Goal: Task Accomplishment & Management: Manage account settings

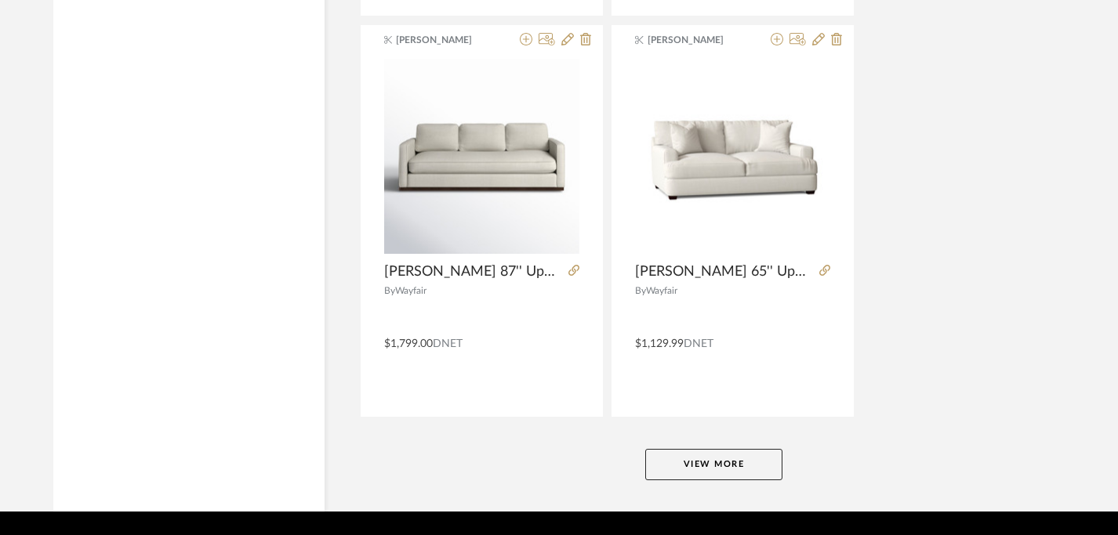
scroll to position [7184, 5]
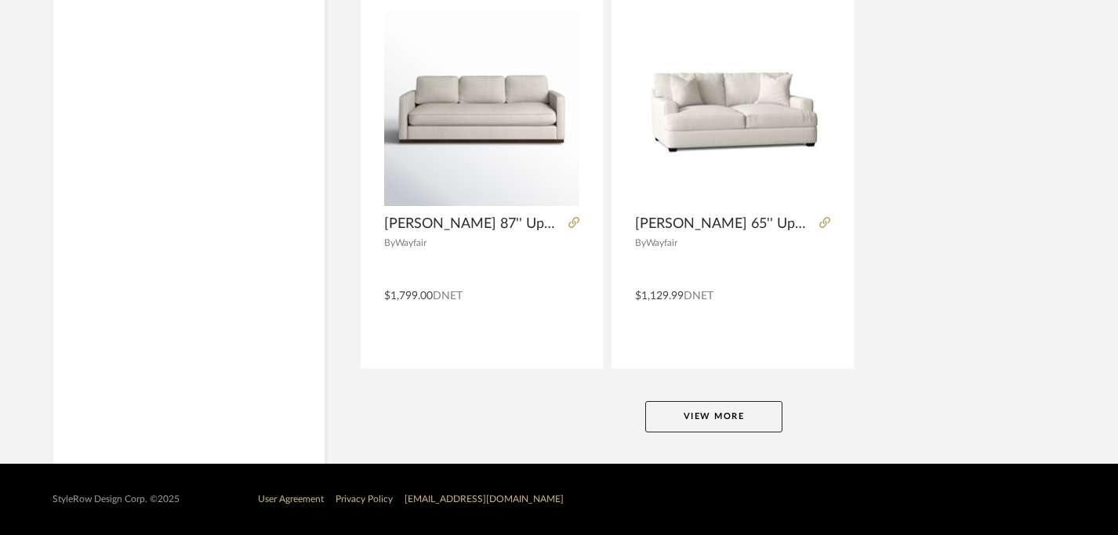
click at [727, 413] on button "View More" at bounding box center [713, 416] width 137 height 31
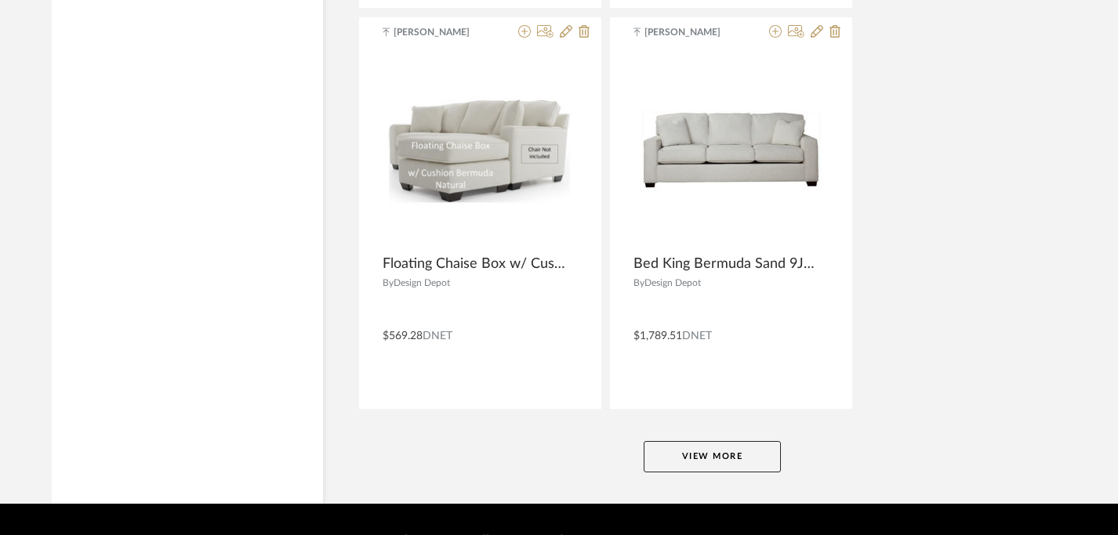
scroll to position [14360, 9]
click at [716, 463] on button "View More" at bounding box center [708, 456] width 137 height 31
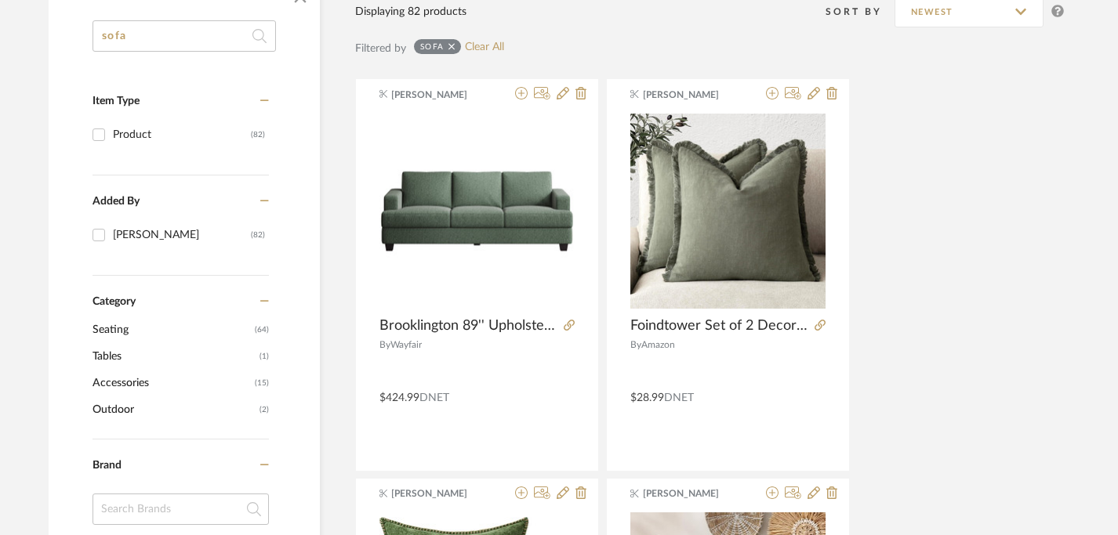
scroll to position [0, 9]
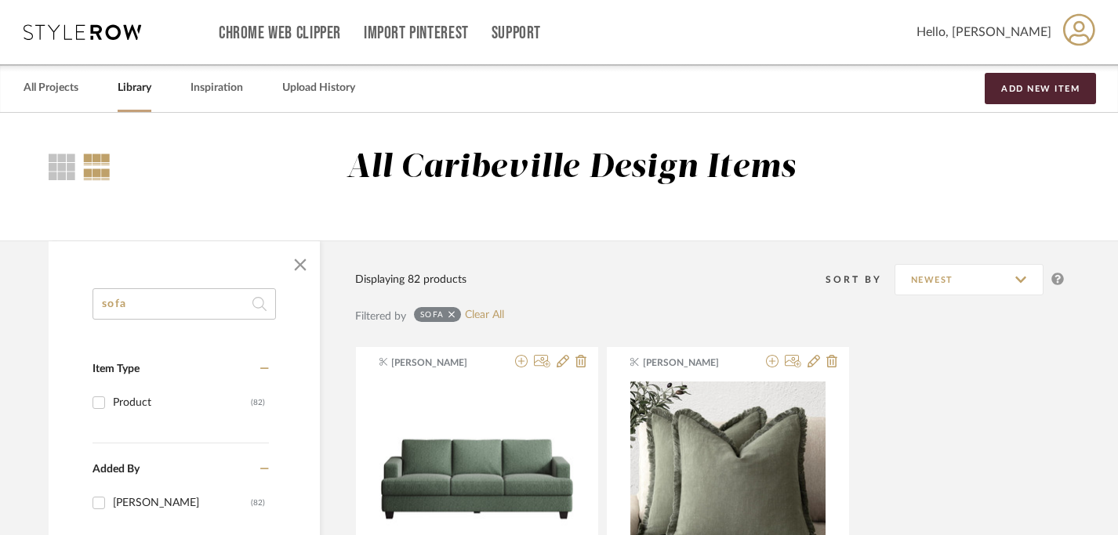
click at [133, 307] on input "sofa" at bounding box center [183, 303] width 183 height 31
type input "s"
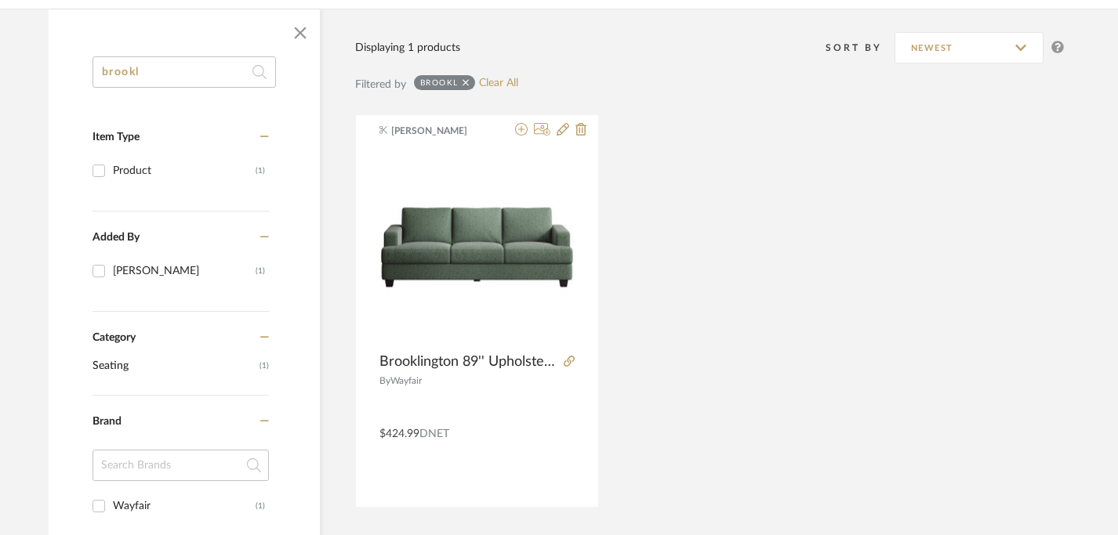
scroll to position [233, 9]
click at [185, 77] on input "brookl" at bounding box center [183, 71] width 183 height 31
type input "b"
type input "tree"
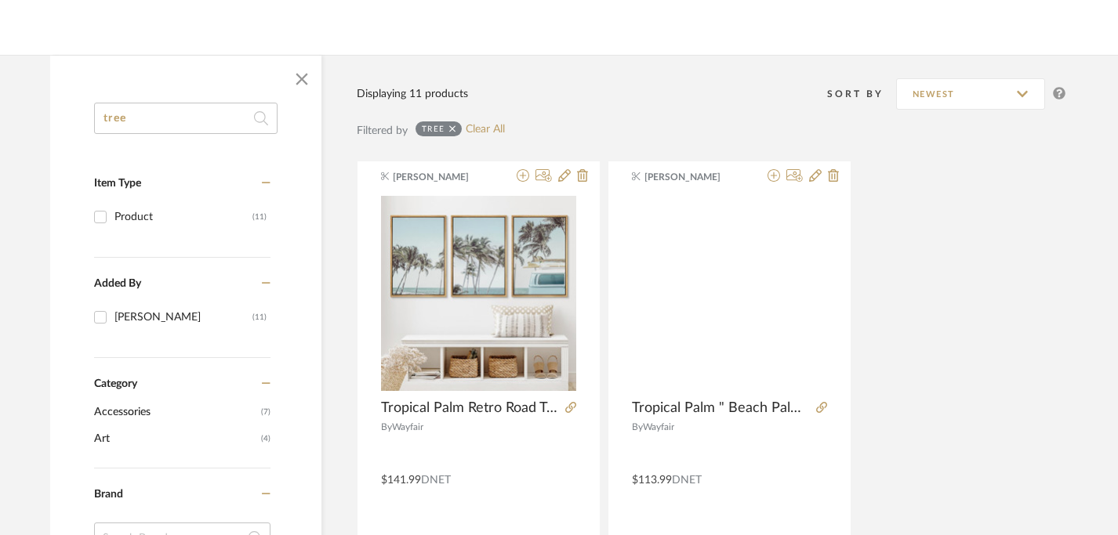
scroll to position [197, 8]
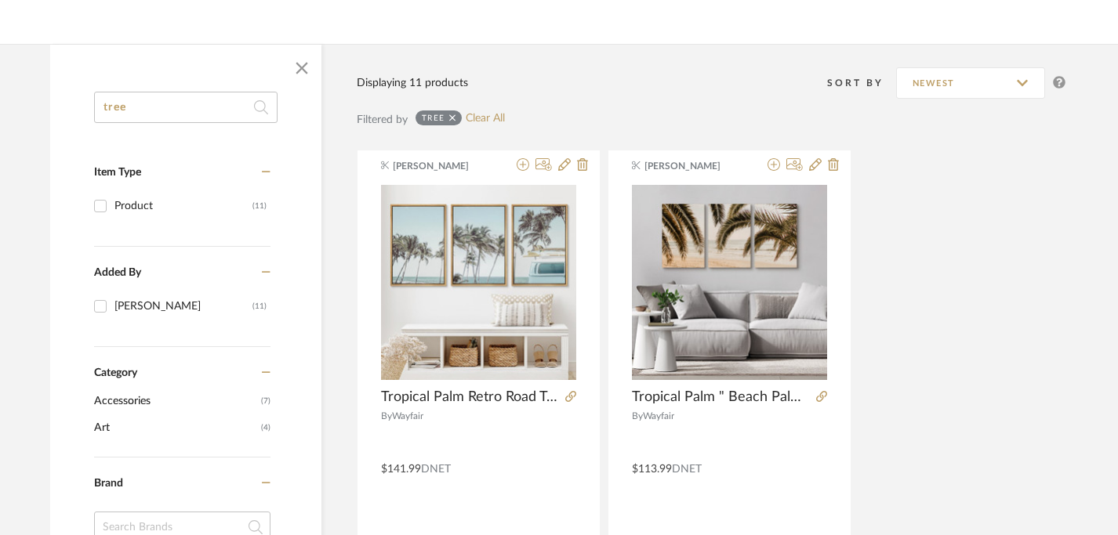
drag, startPoint x: 183, startPoint y: 103, endPoint x: 56, endPoint y: 103, distance: 126.2
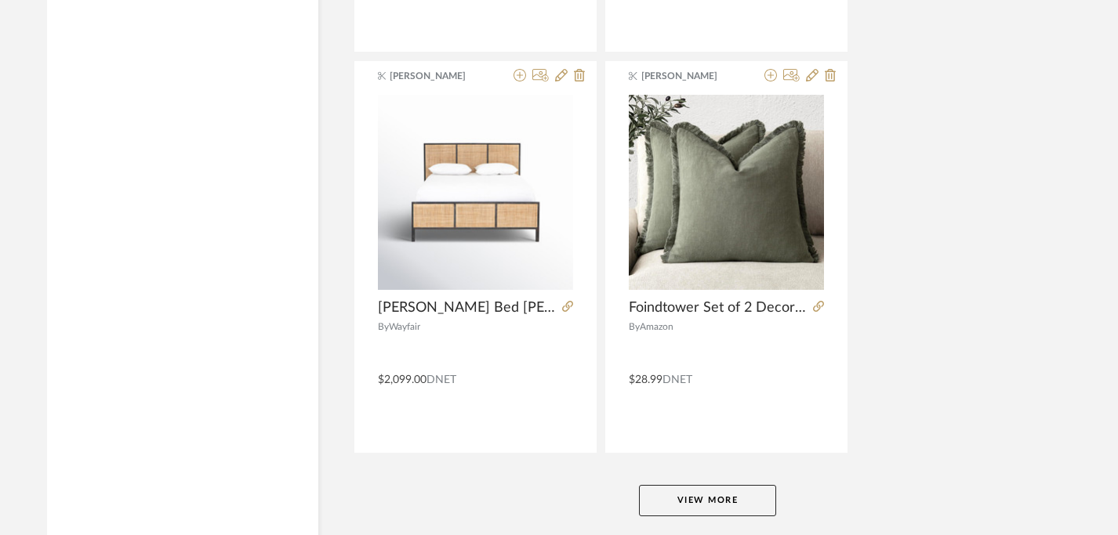
scroll to position [7137, 11]
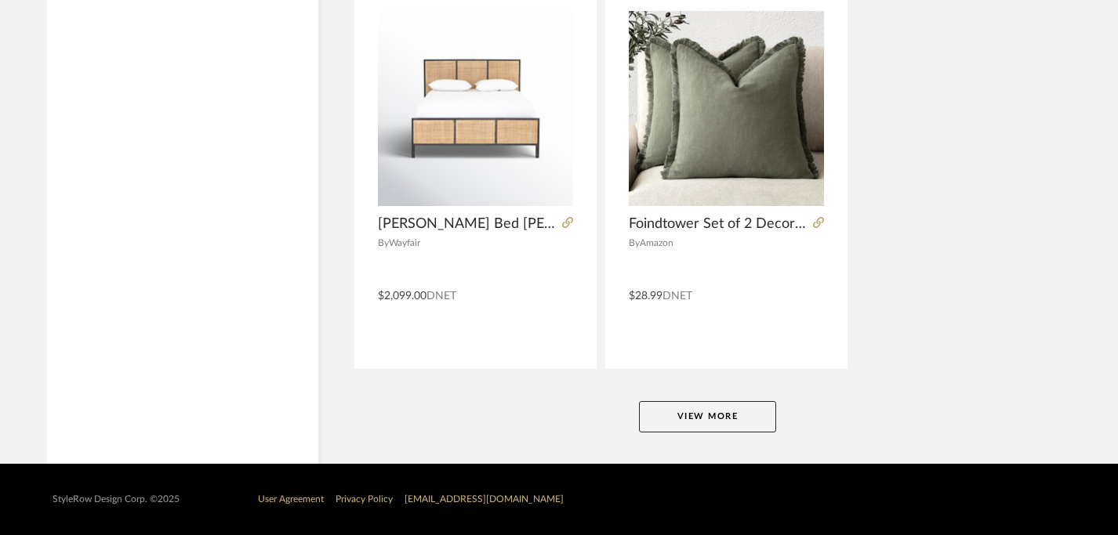
click at [672, 423] on button "View More" at bounding box center [707, 416] width 137 height 31
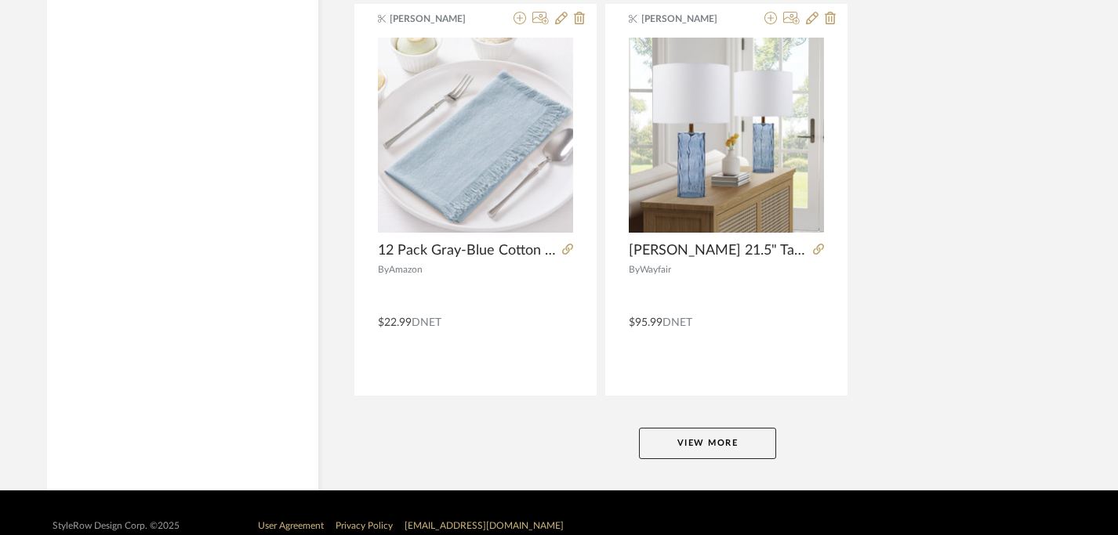
scroll to position [14353, 11]
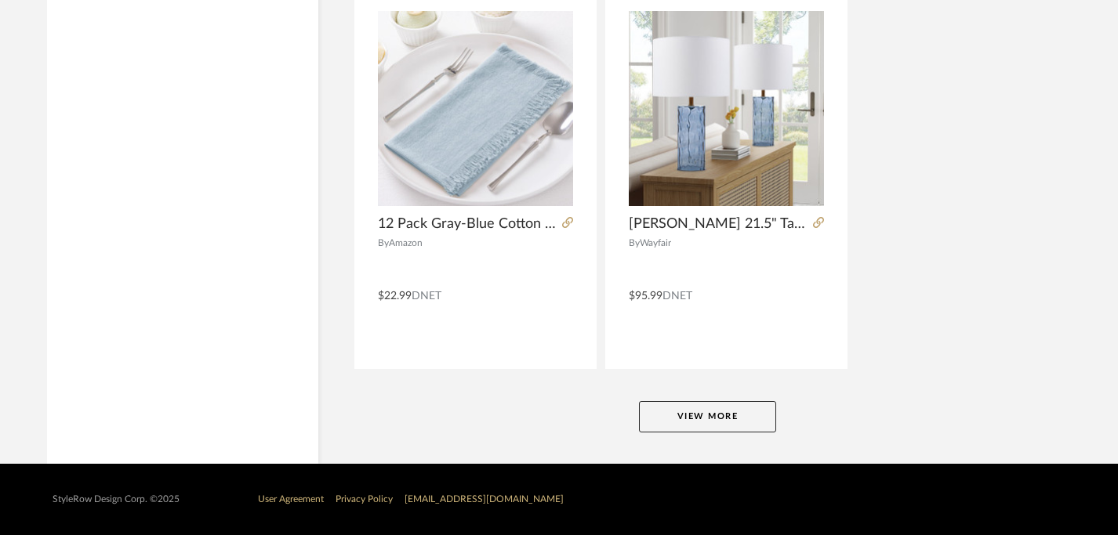
click at [671, 413] on button "View More" at bounding box center [707, 416] width 137 height 31
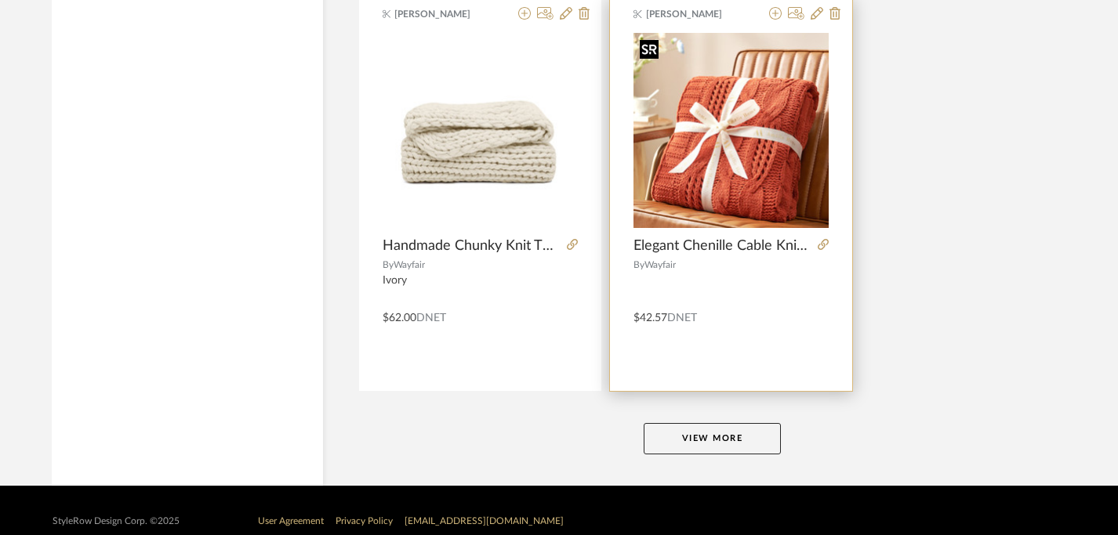
scroll to position [21520, 6]
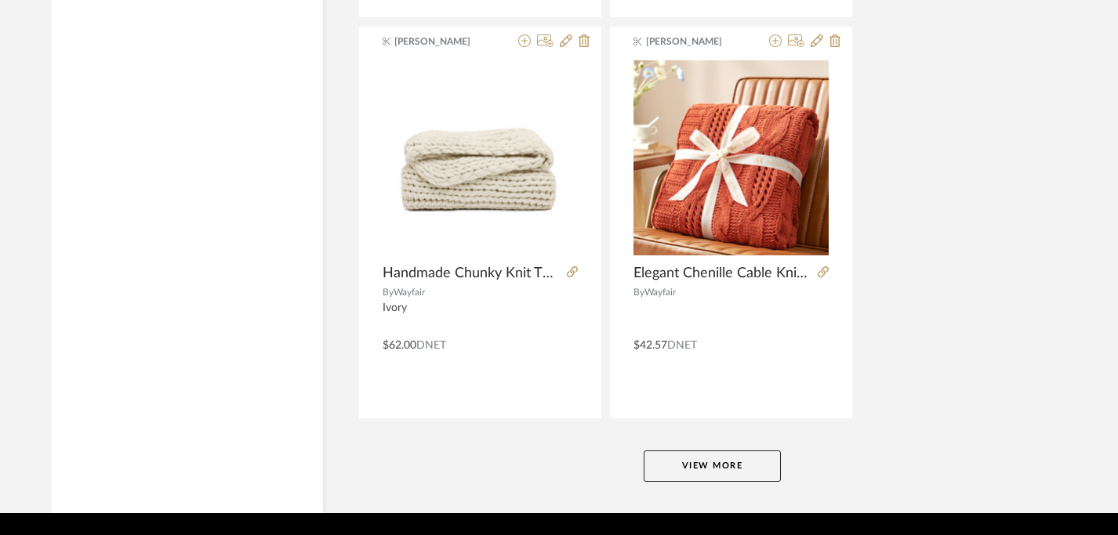
click at [676, 465] on button "View More" at bounding box center [711, 466] width 137 height 31
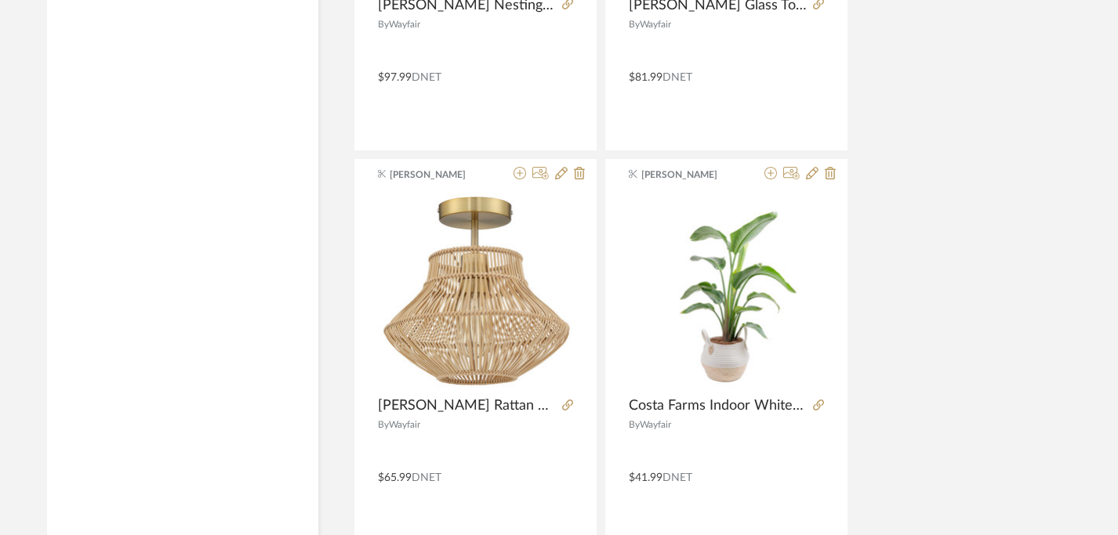
scroll to position [6557, 11]
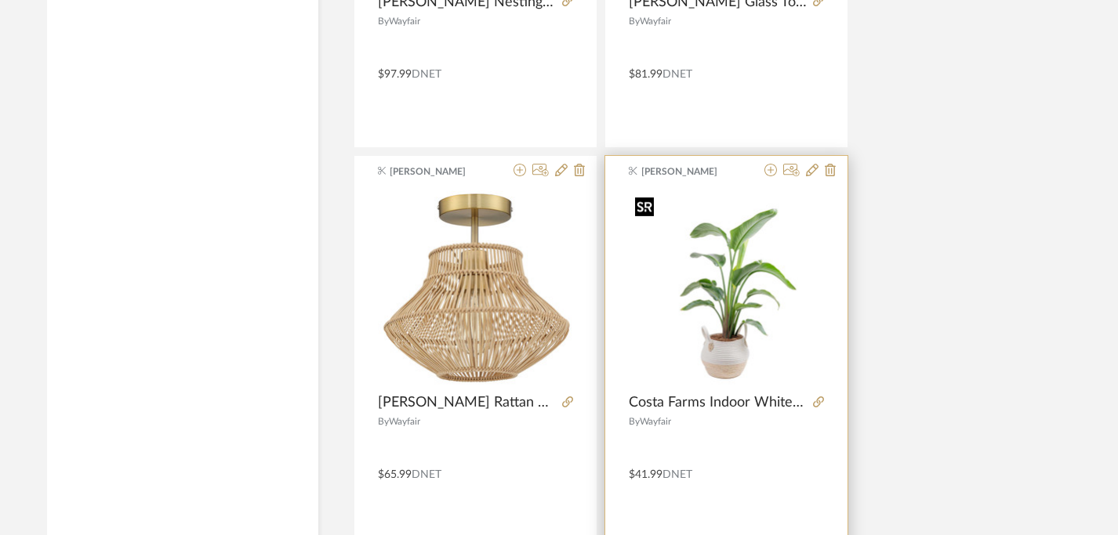
click at [734, 291] on img "0" at bounding box center [726, 287] width 195 height 195
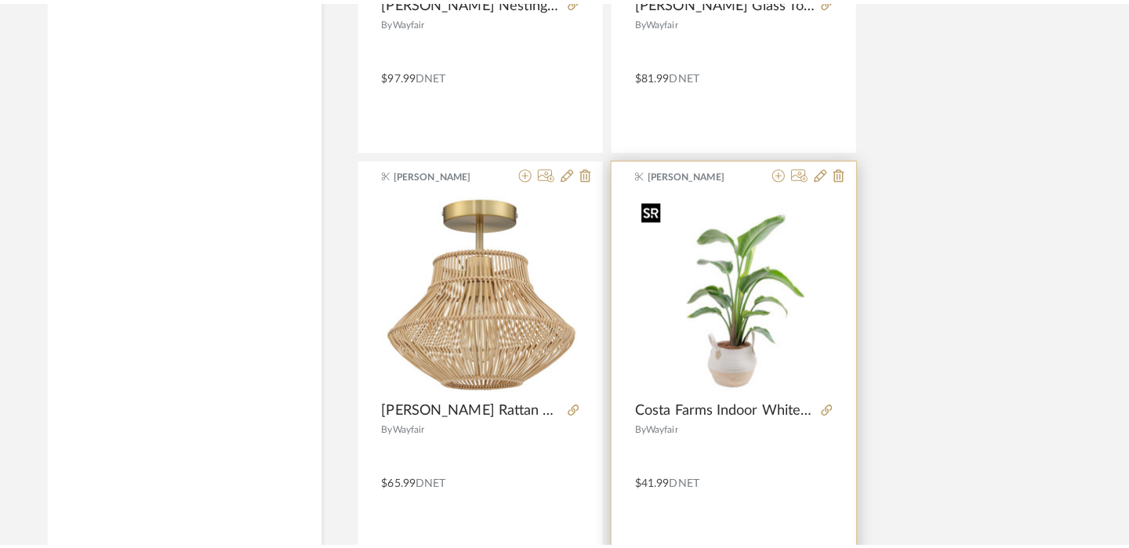
scroll to position [0, 0]
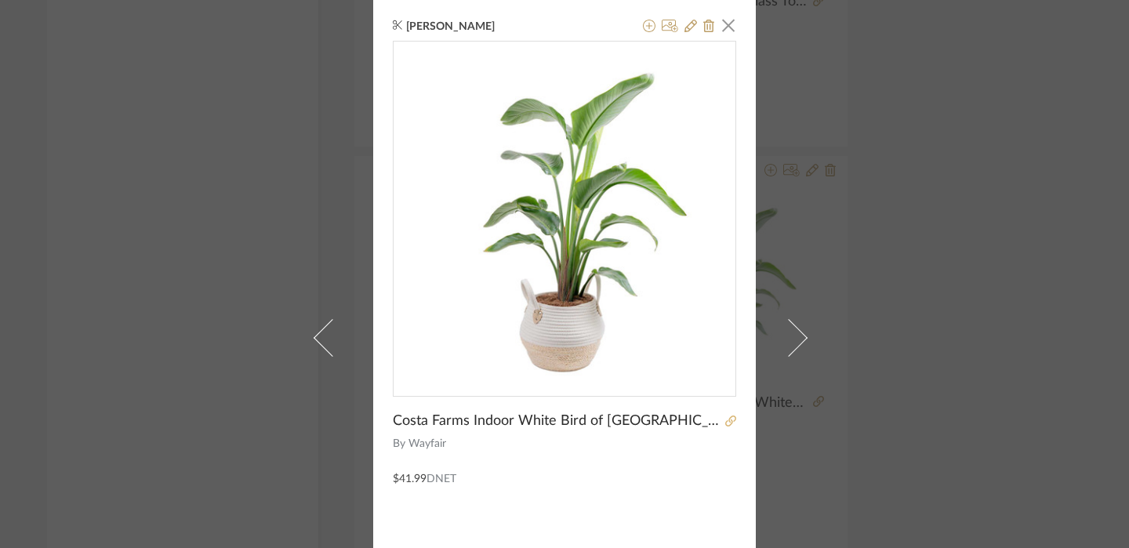
click at [729, 420] on icon at bounding box center [730, 420] width 11 height 11
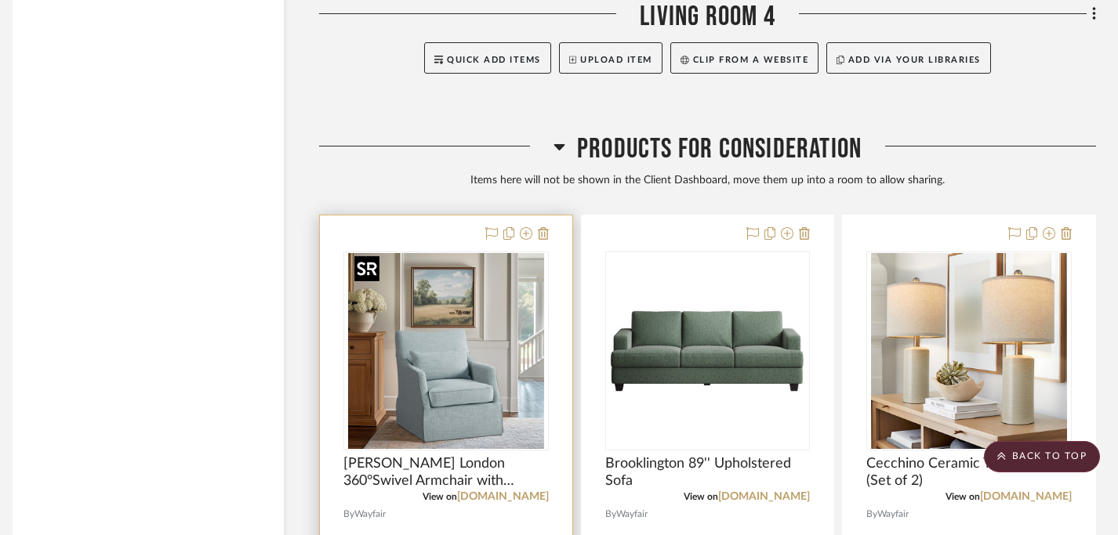
scroll to position [2711, 11]
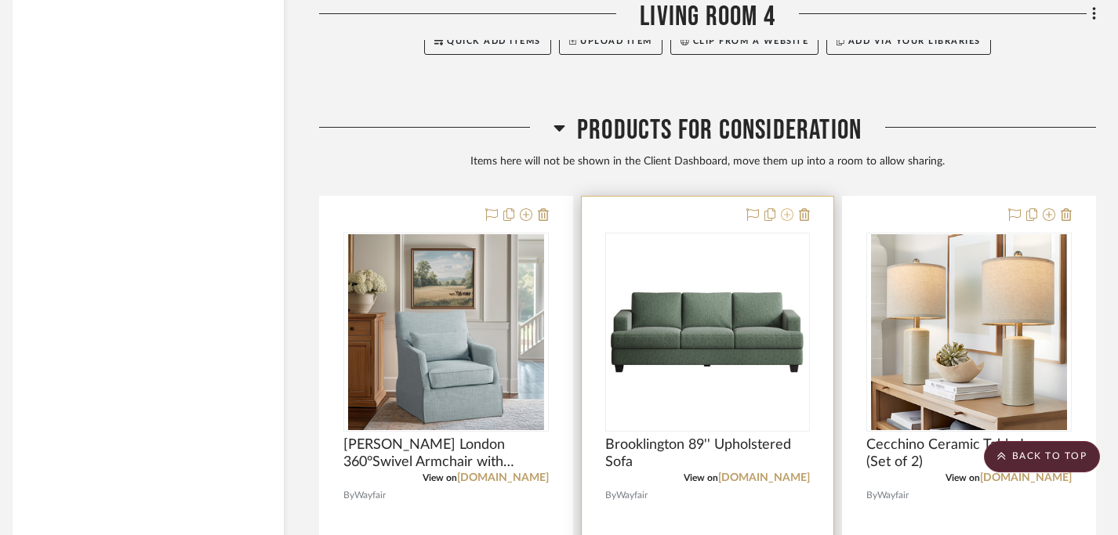
click at [788, 216] on icon at bounding box center [787, 214] width 13 height 13
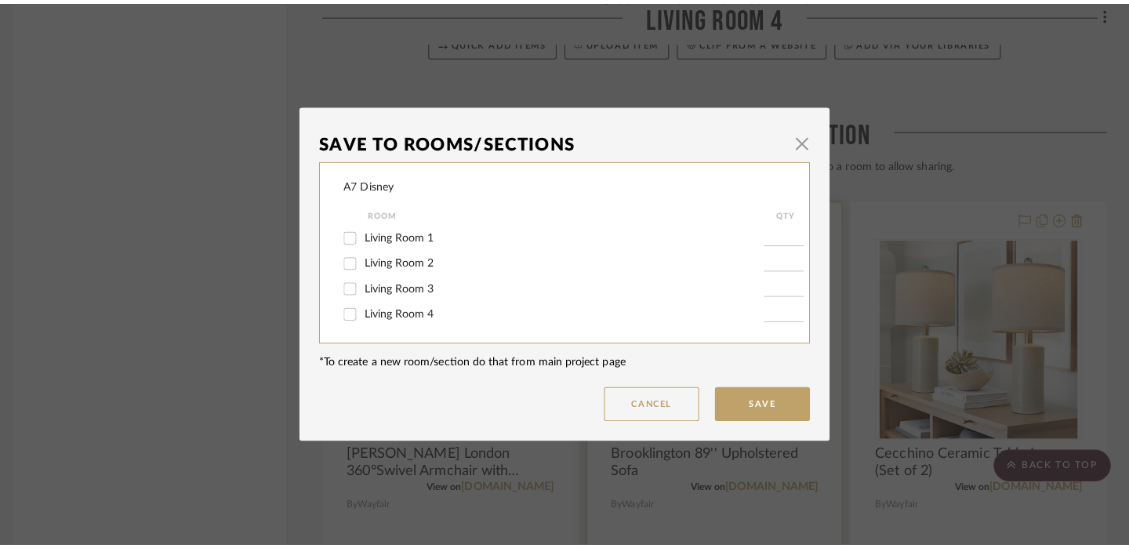
scroll to position [0, 0]
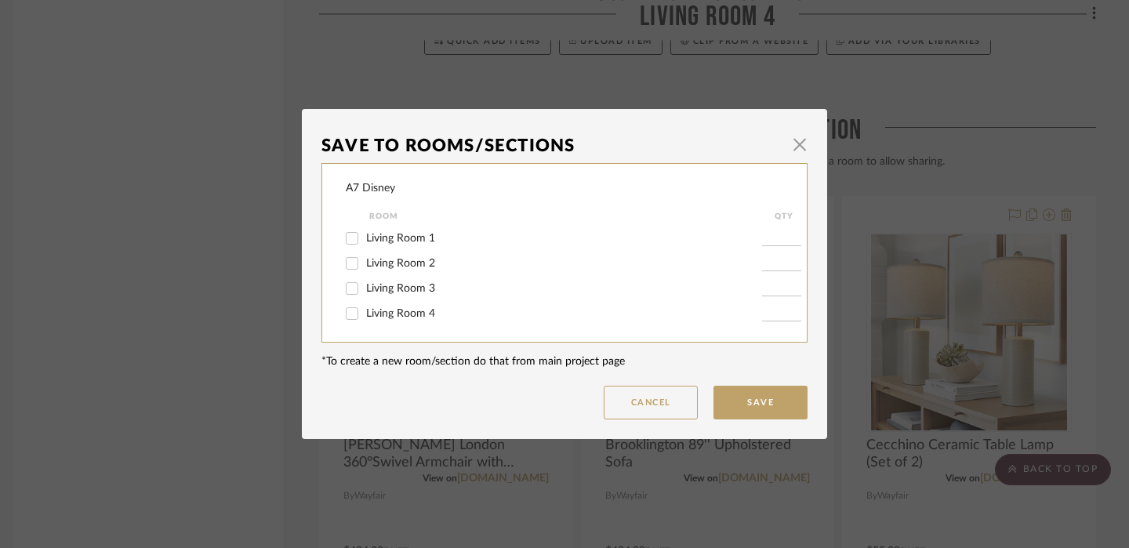
click at [429, 317] on label "Living Room 4" at bounding box center [564, 313] width 396 height 13
click at [364, 317] on input "Living Room 4" at bounding box center [351, 313] width 25 height 25
checkbox input "true"
type input "1"
click at [768, 398] on button "Save" at bounding box center [760, 403] width 94 height 34
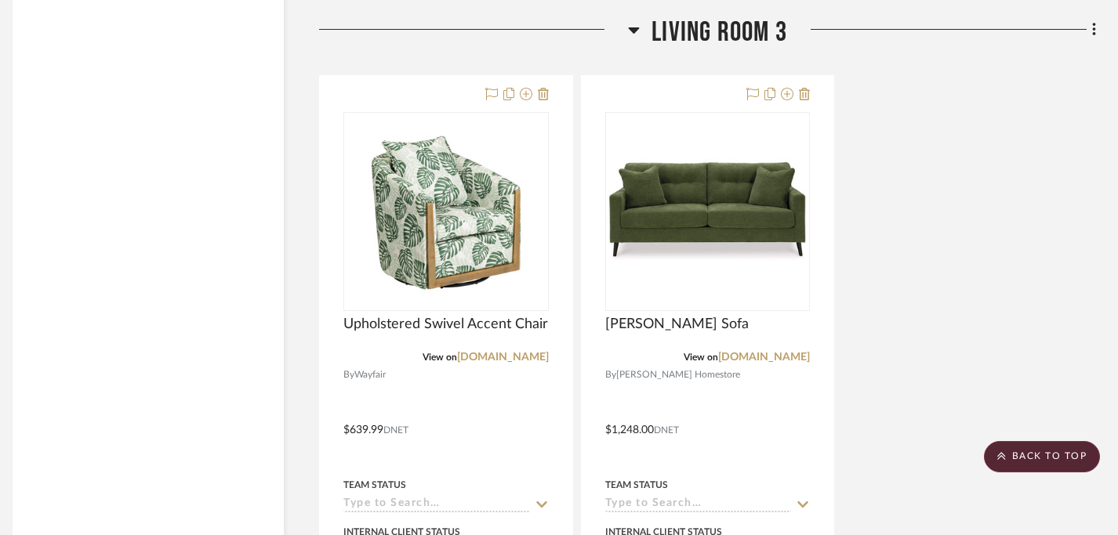
scroll to position [1901, 11]
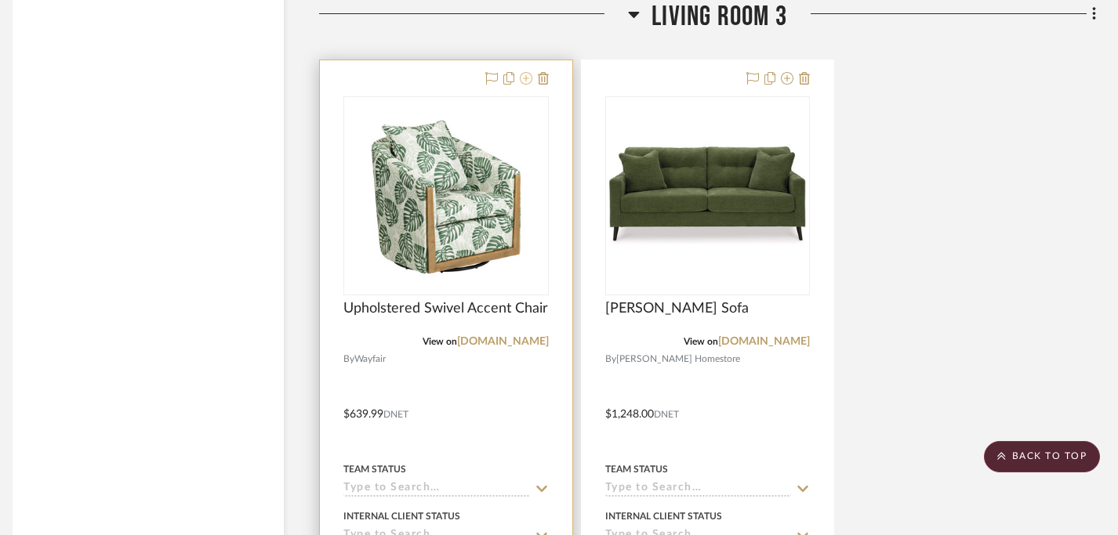
click at [524, 78] on icon at bounding box center [526, 78] width 13 height 13
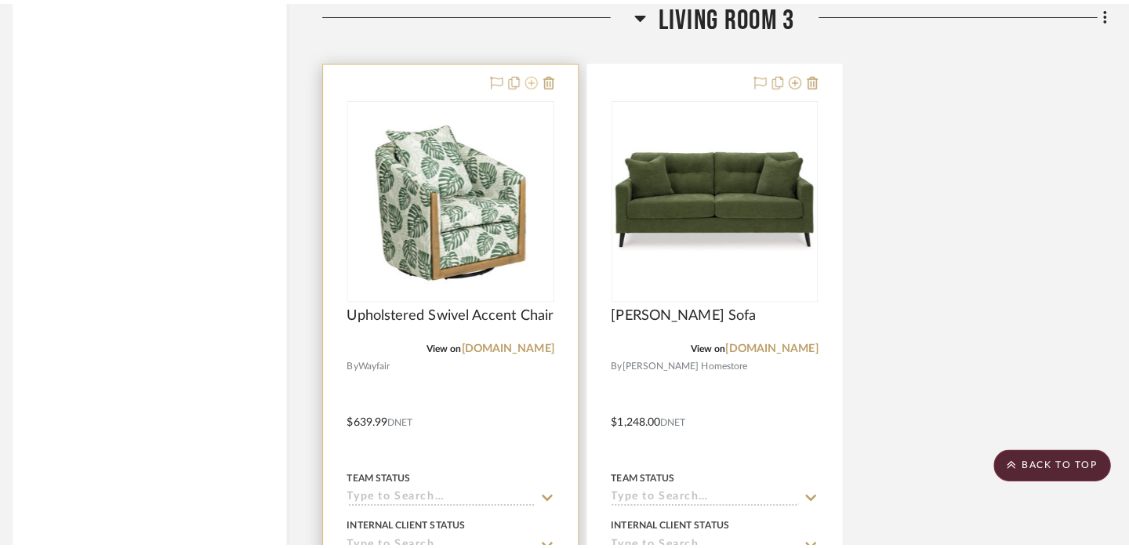
scroll to position [0, 0]
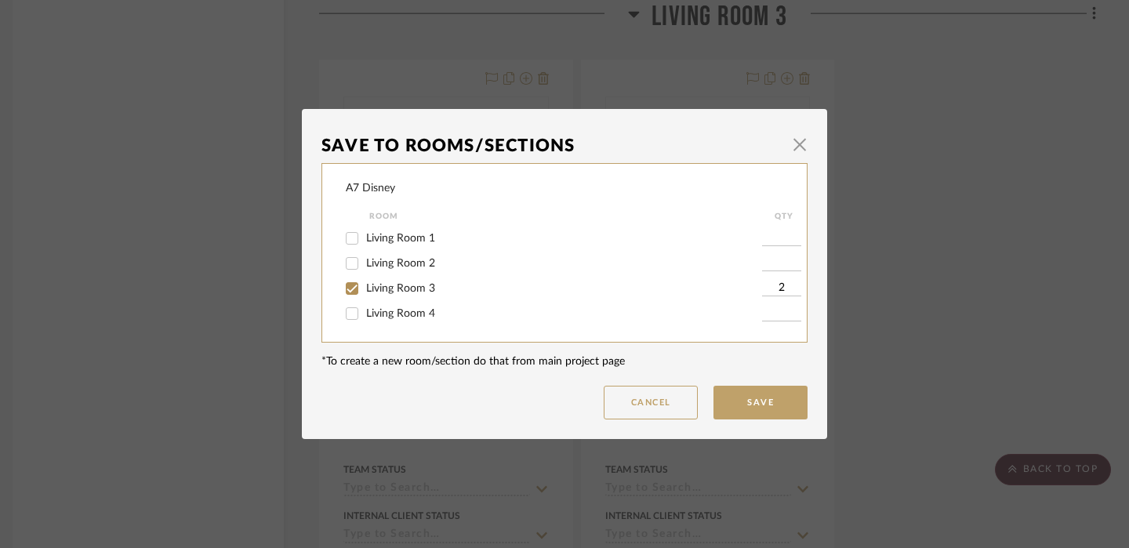
click at [421, 310] on span "Living Room 4" at bounding box center [400, 313] width 69 height 11
click at [364, 310] on input "Living Room 4" at bounding box center [351, 313] width 25 height 25
checkbox input "true"
type input "1"
click at [785, 305] on div "1" at bounding box center [783, 313] width 43 height 25
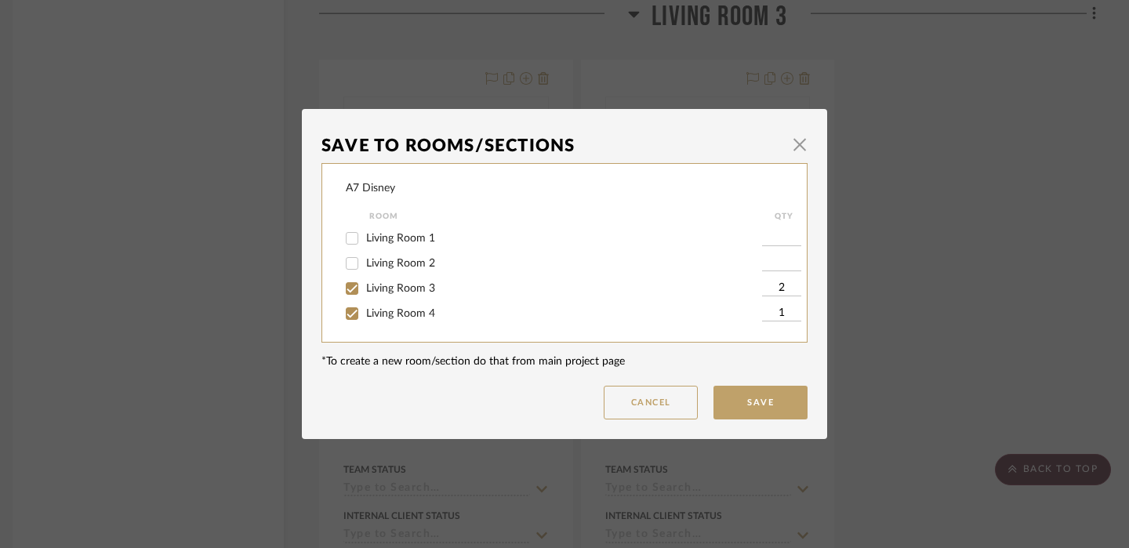
click at [777, 311] on input "1" at bounding box center [781, 314] width 39 height 16
type input "2"
click at [778, 410] on button "Save" at bounding box center [760, 403] width 94 height 34
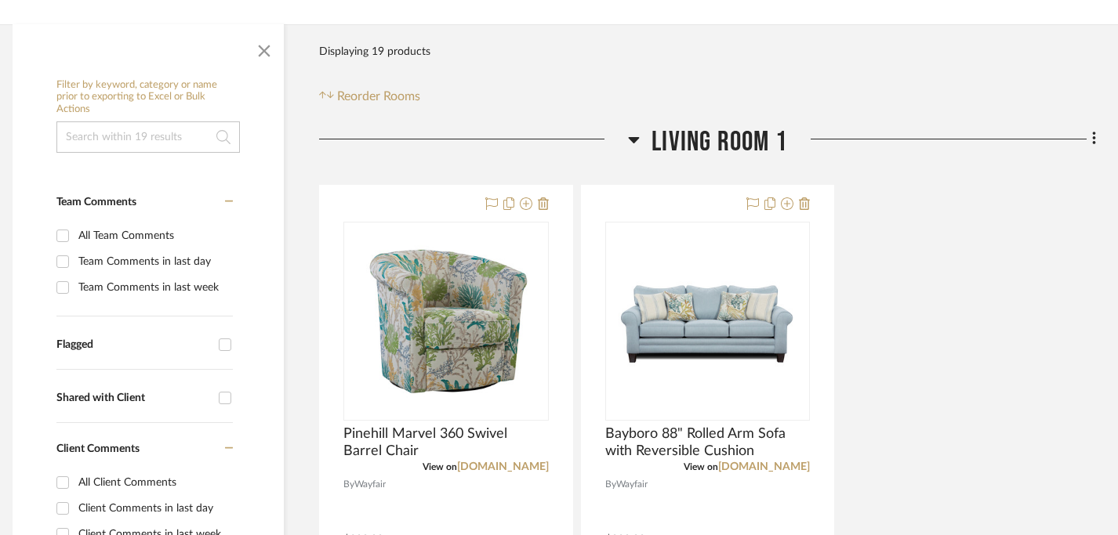
scroll to position [331, 11]
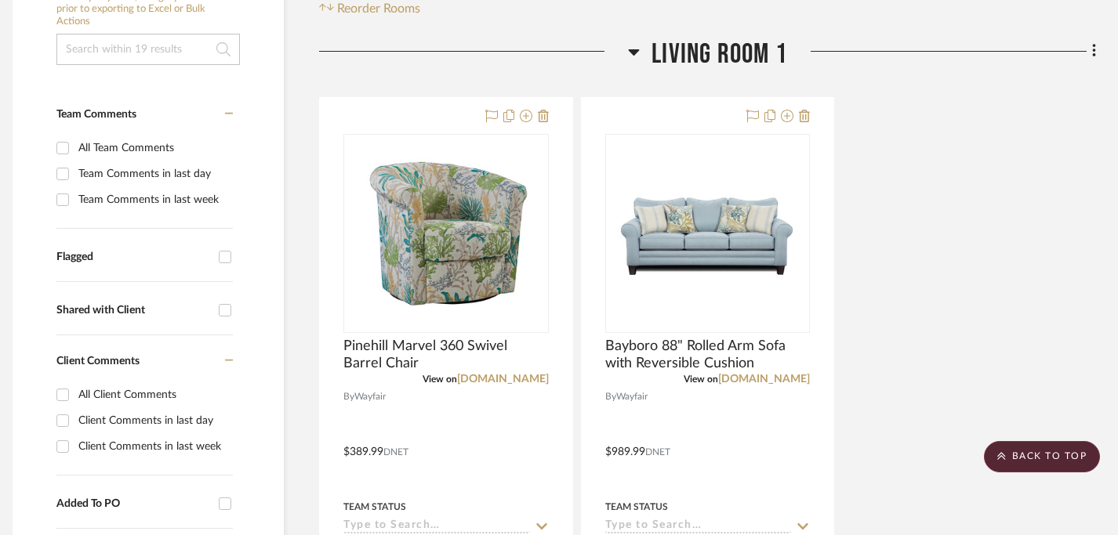
click at [107, 56] on input at bounding box center [147, 49] width 183 height 31
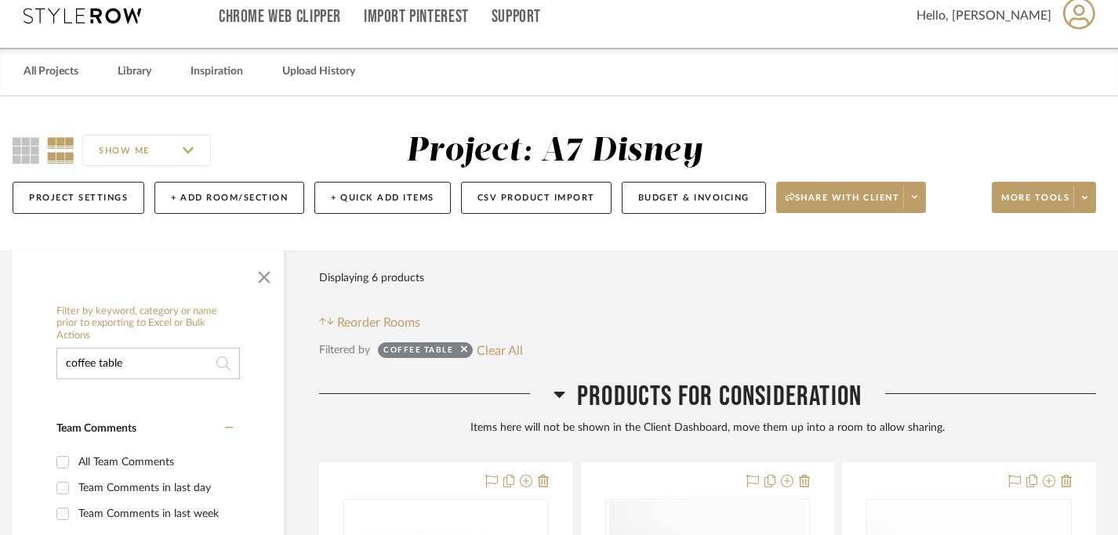
scroll to position [0, 11]
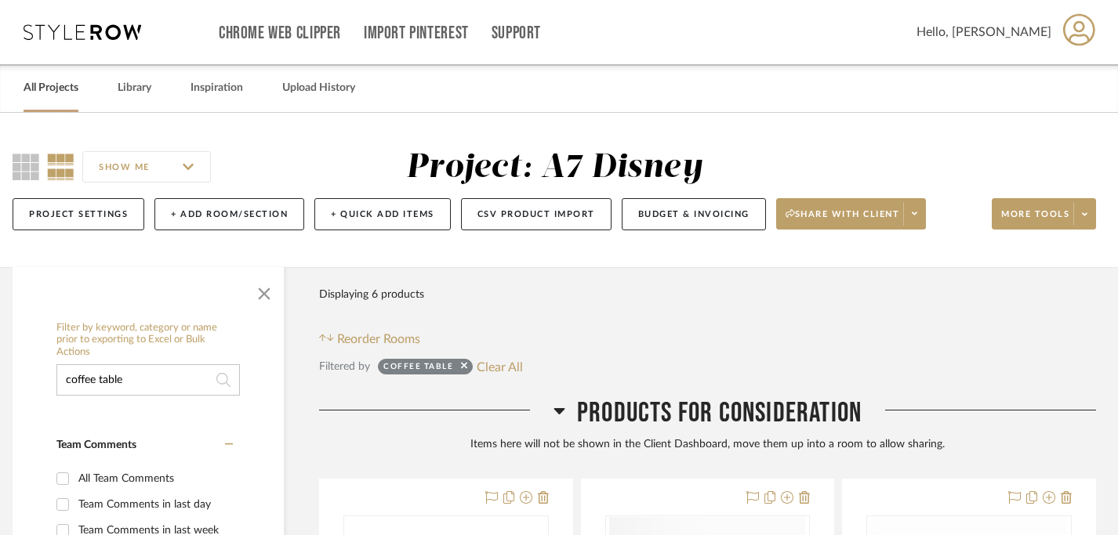
type input "coffee table"
click at [36, 77] on div "All Projects" at bounding box center [51, 88] width 55 height 48
click at [121, 94] on link "Library" at bounding box center [135, 88] width 34 height 21
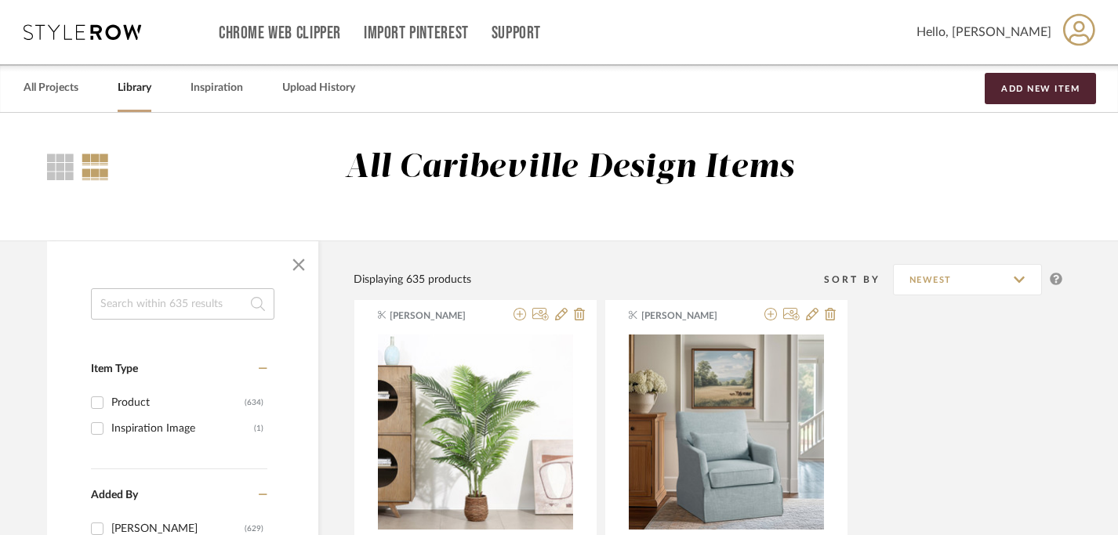
click at [154, 293] on input at bounding box center [182, 303] width 183 height 31
type input "coffee table"
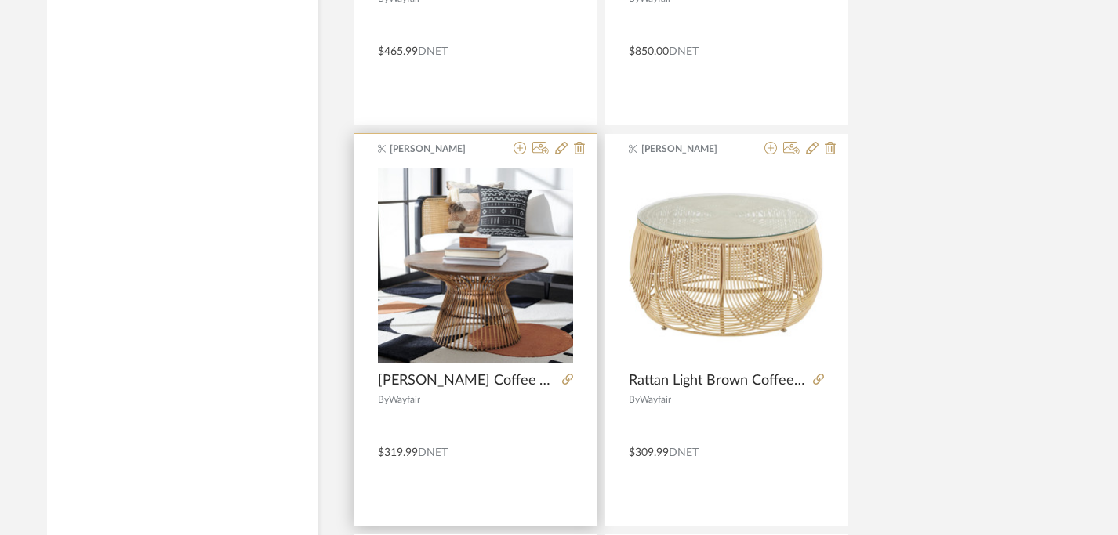
scroll to position [1427, 11]
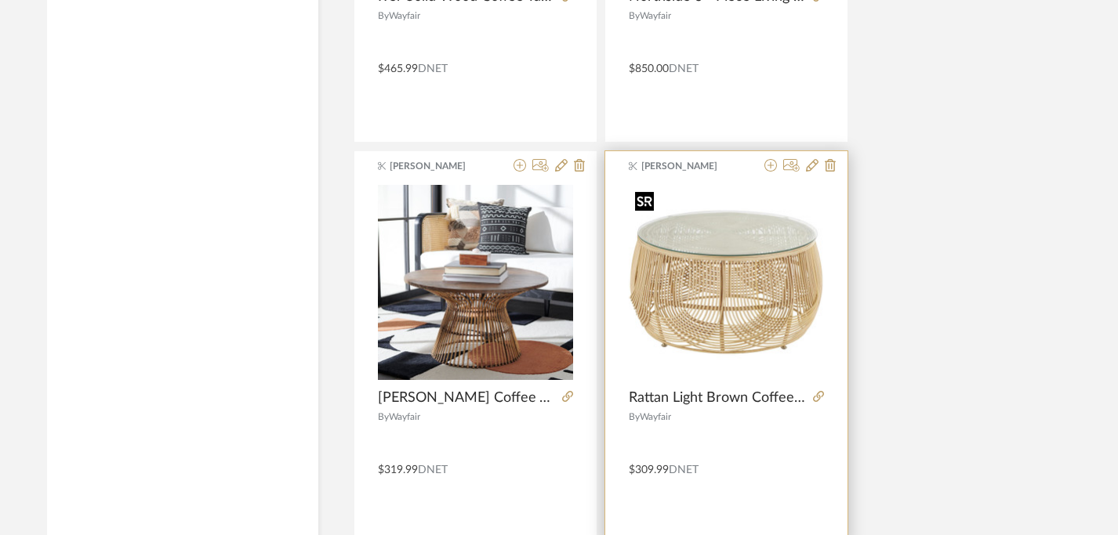
click at [701, 266] on img "0" at bounding box center [726, 282] width 195 height 195
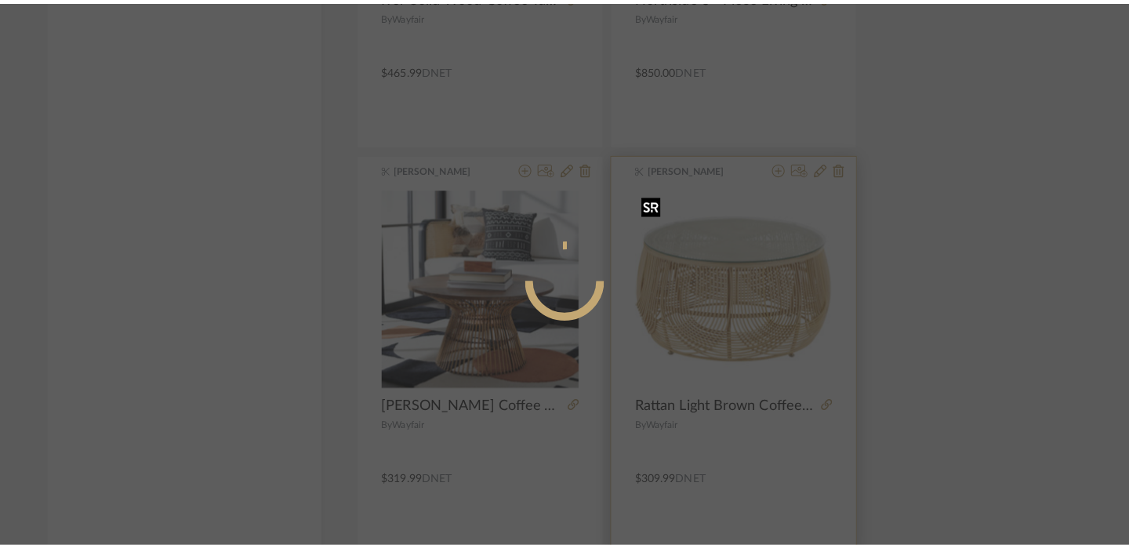
scroll to position [0, 0]
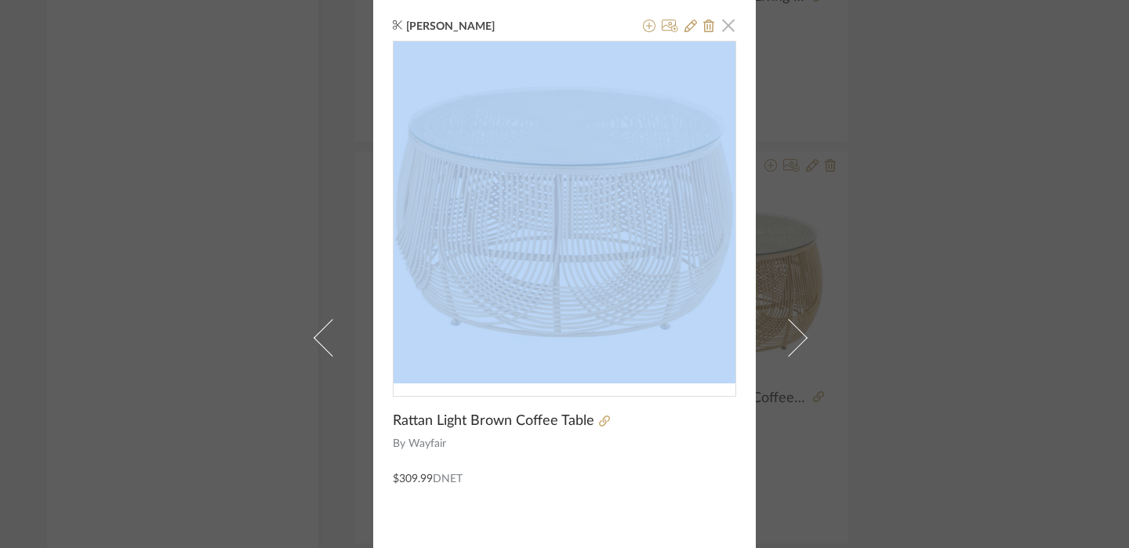
click at [718, 35] on span "button" at bounding box center [727, 24] width 31 height 31
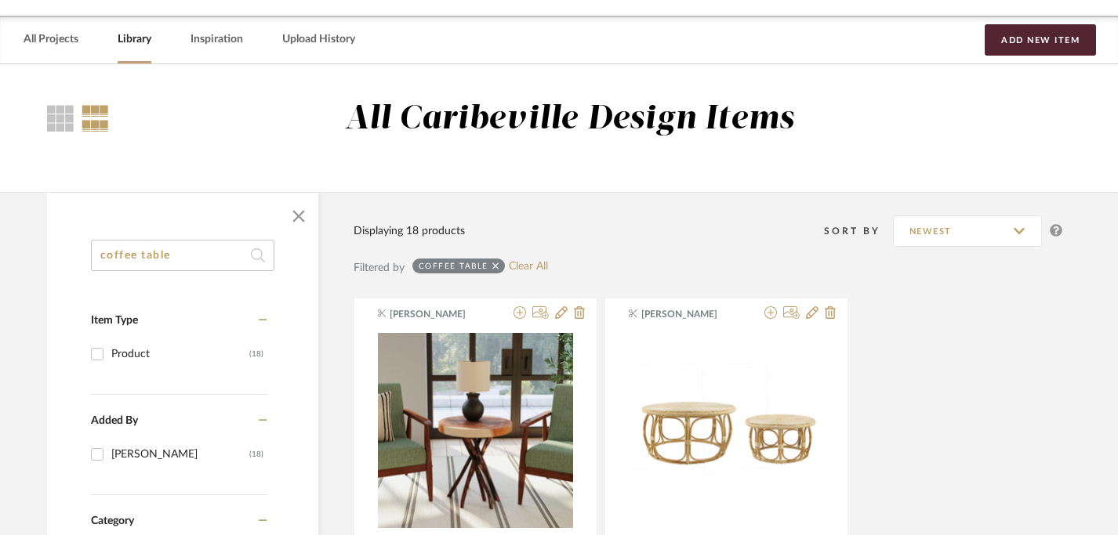
scroll to position [27, 11]
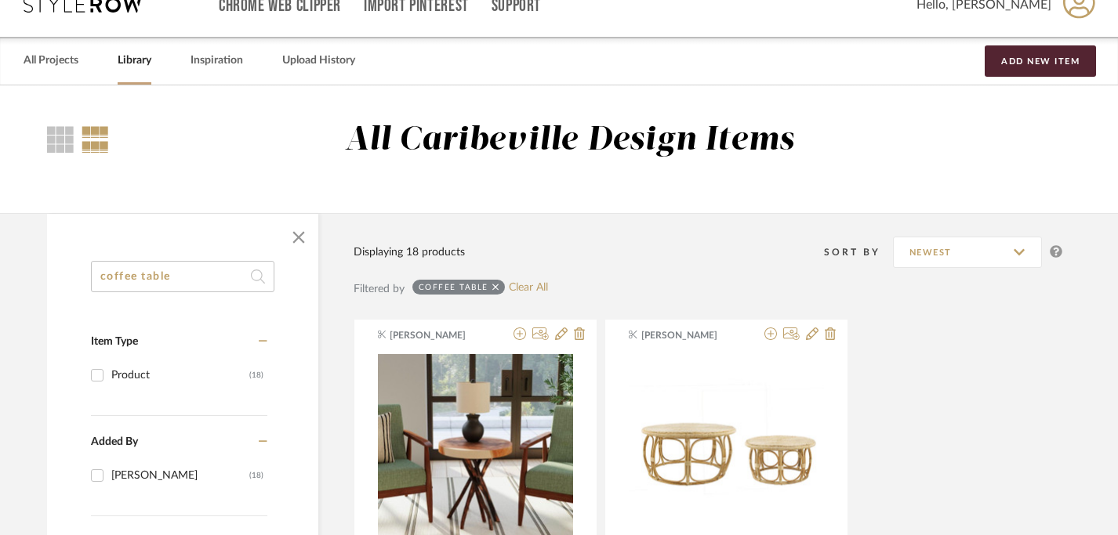
click at [493, 287] on icon at bounding box center [495, 287] width 7 height 7
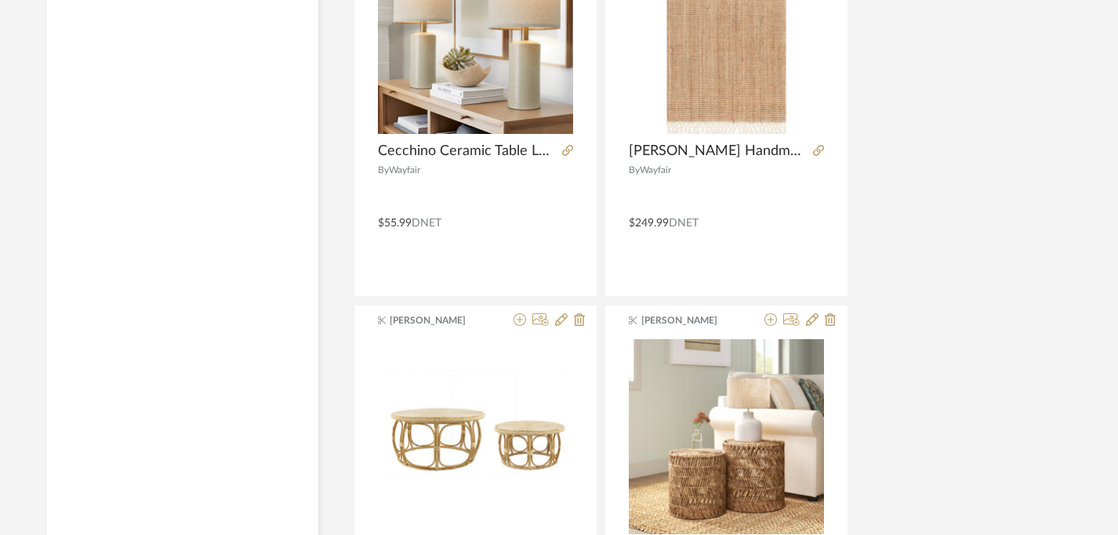
scroll to position [5976, 11]
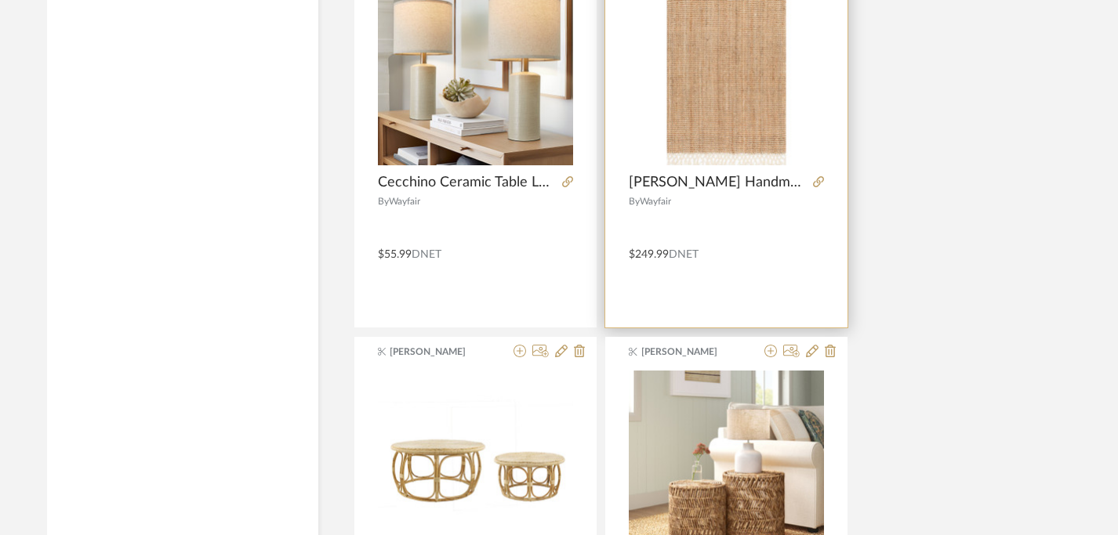
click at [711, 104] on img "0" at bounding box center [726, 67] width 195 height 195
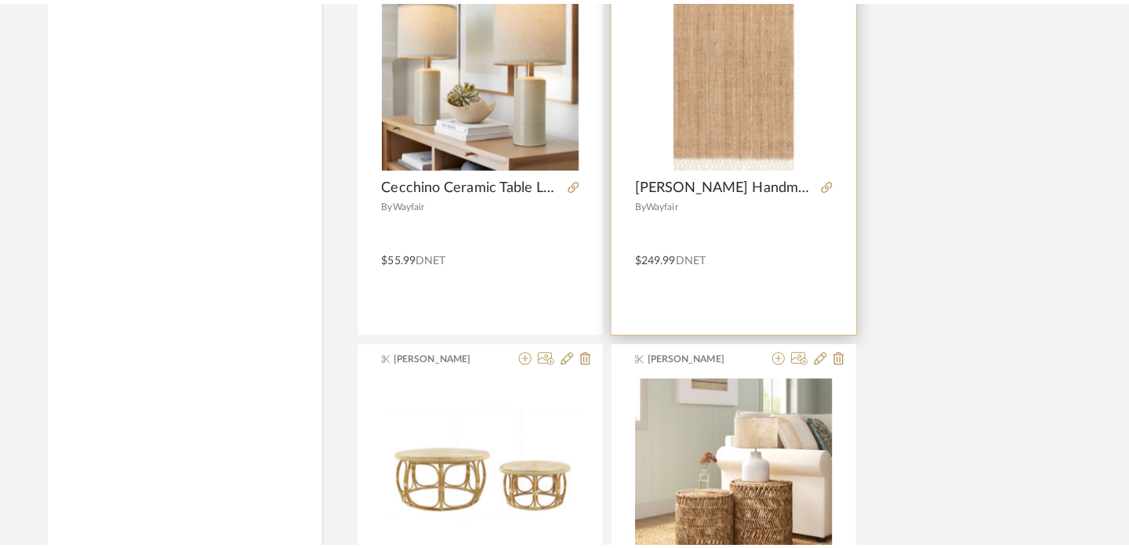
scroll to position [0, 0]
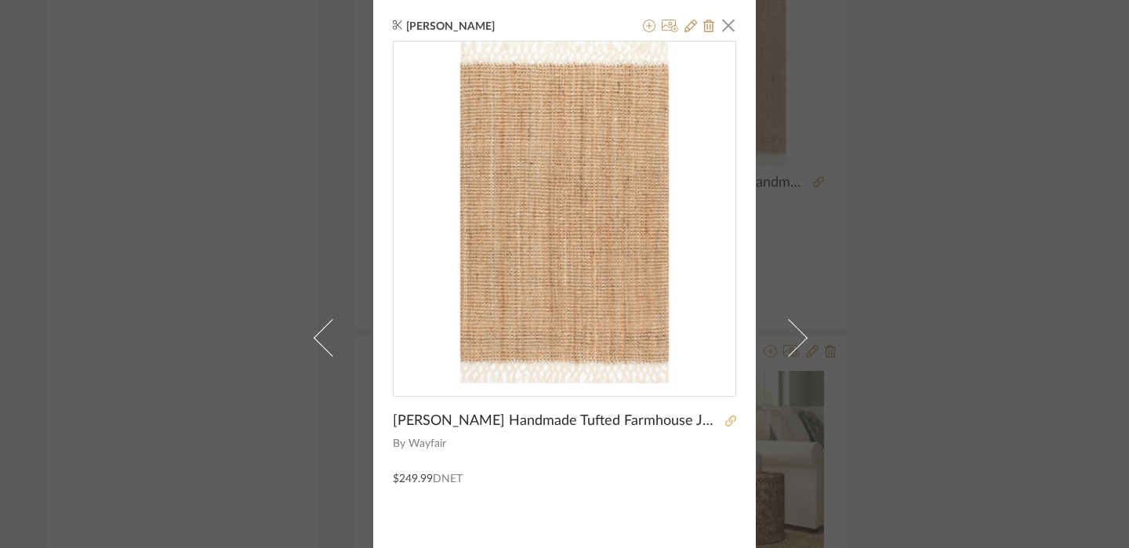
click at [725, 427] on fa-icon at bounding box center [730, 421] width 11 height 11
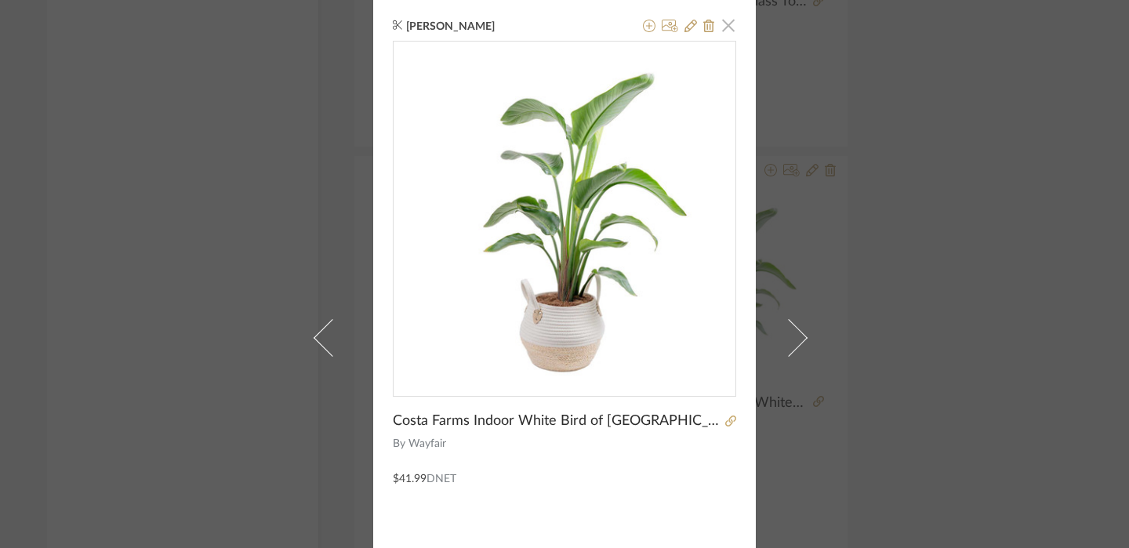
click at [725, 27] on span "button" at bounding box center [727, 24] width 31 height 31
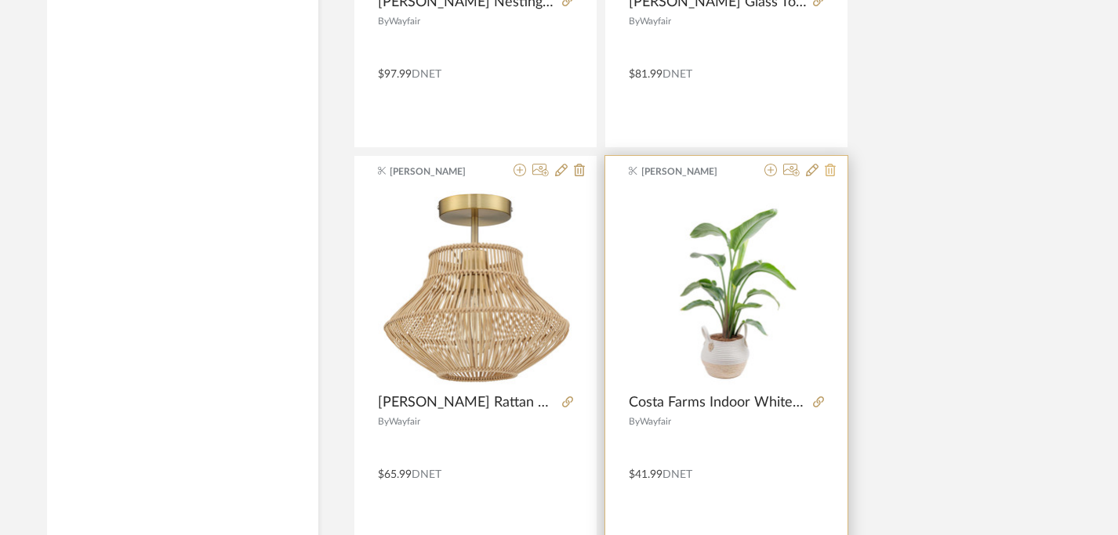
click at [832, 171] on icon at bounding box center [830, 170] width 11 height 13
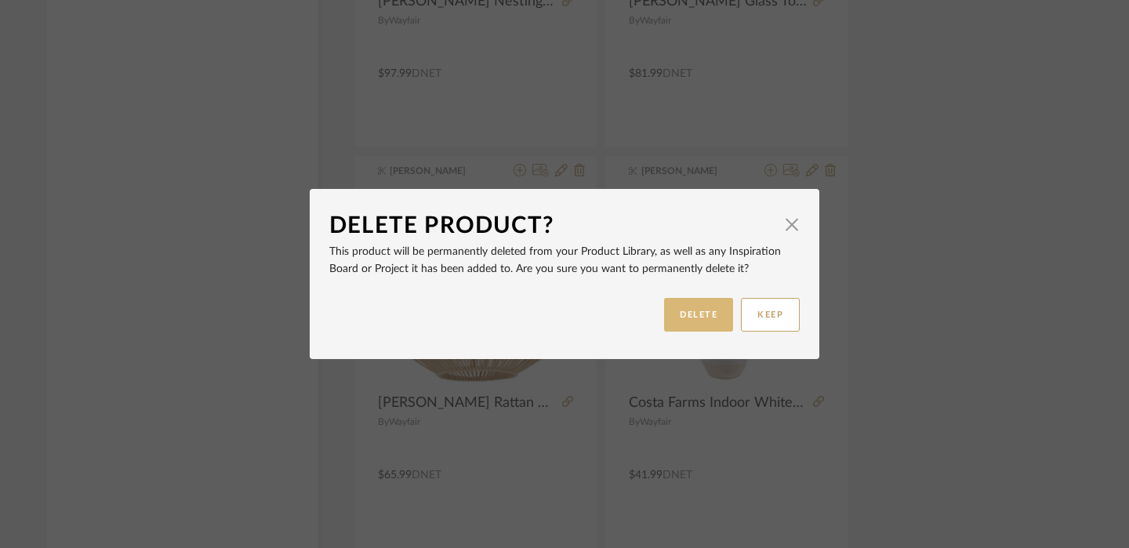
click at [705, 306] on button "DELETE" at bounding box center [698, 315] width 69 height 34
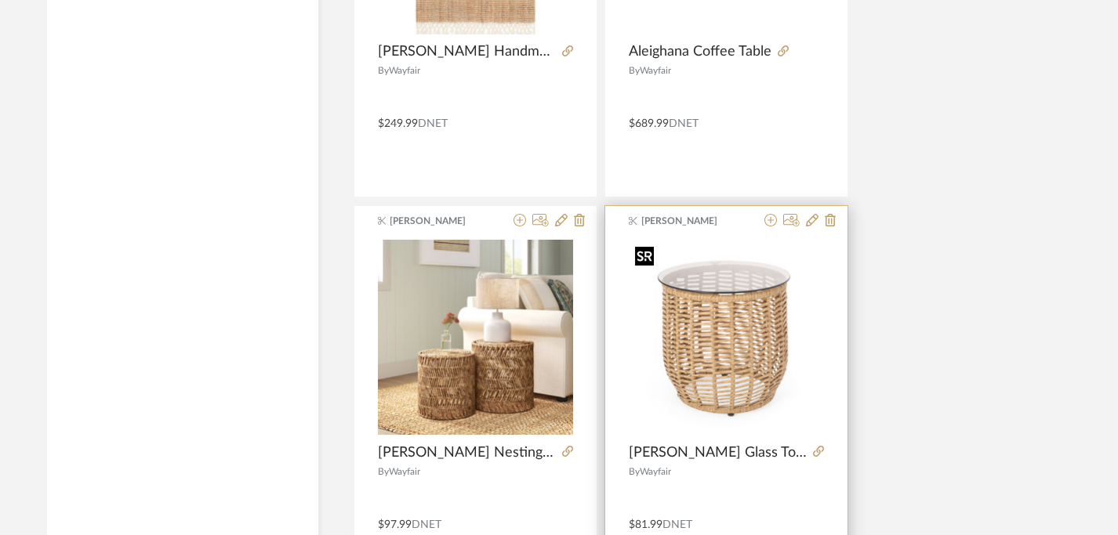
scroll to position [6107, 11]
click at [714, 335] on img "0" at bounding box center [726, 336] width 195 height 195
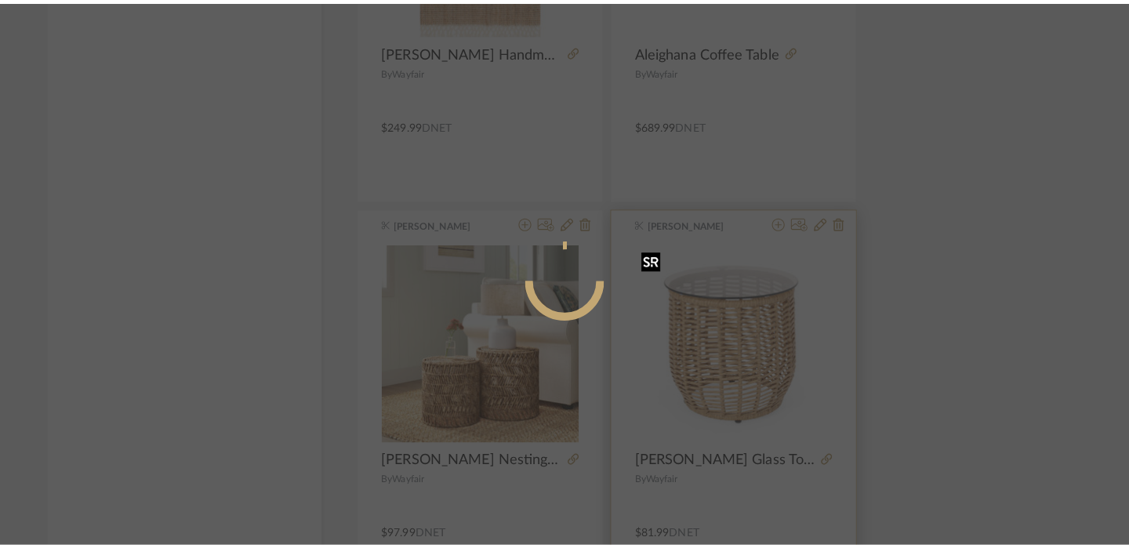
scroll to position [0, 0]
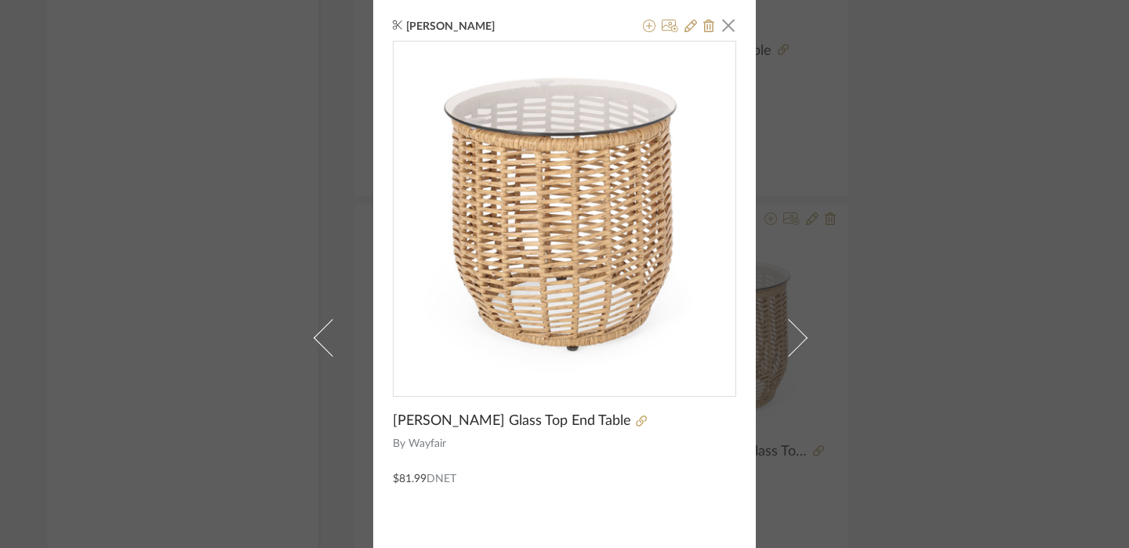
click at [668, 432] on div "Kemmer Glass Top End Table By Wayfair $81.99 DNET" at bounding box center [564, 264] width 343 height 446
